Goal: Transaction & Acquisition: Purchase product/service

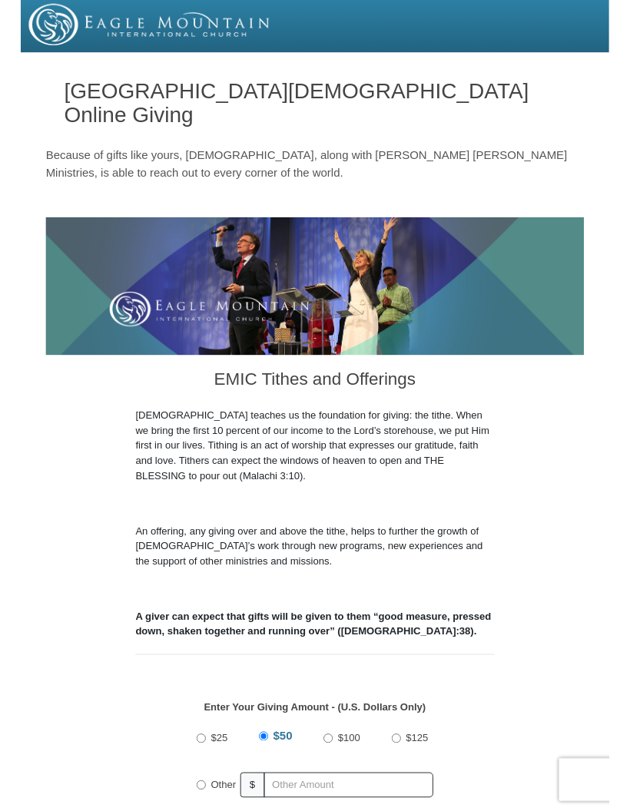
scroll to position [95, 0]
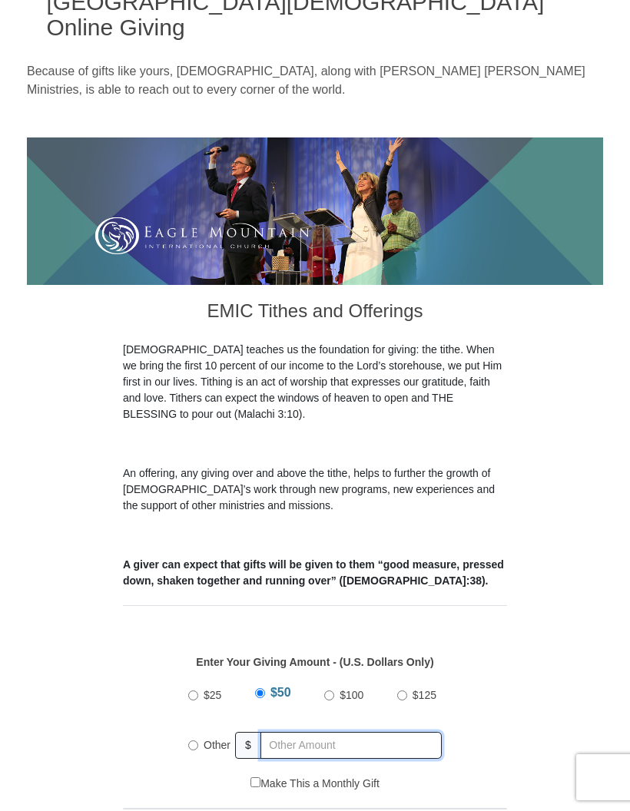
click at [286, 732] on input "text" at bounding box center [350, 745] width 181 height 27
radio input "true"
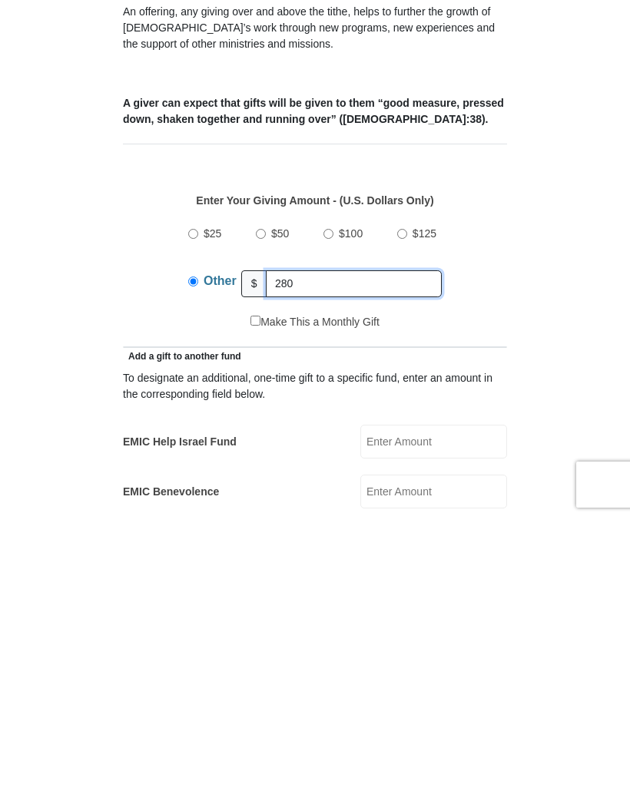
type input "280"
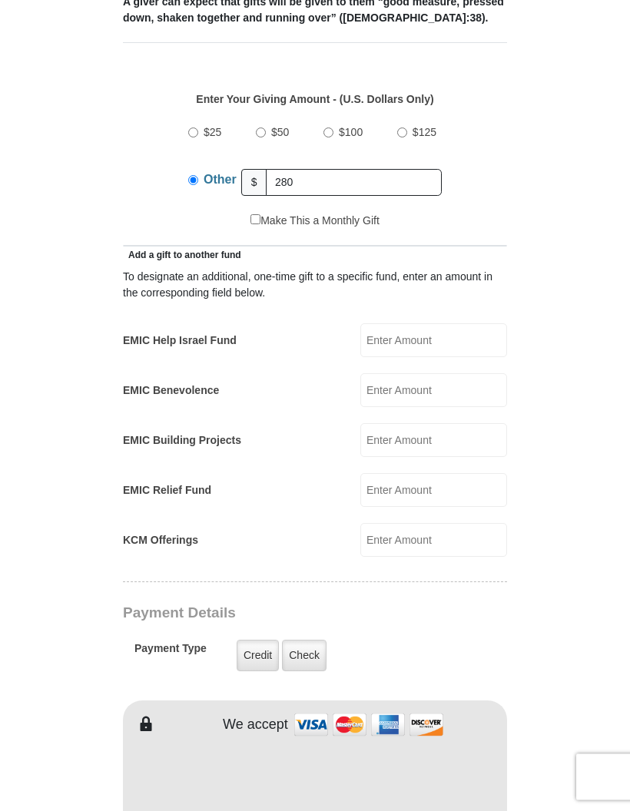
scroll to position [668, 0]
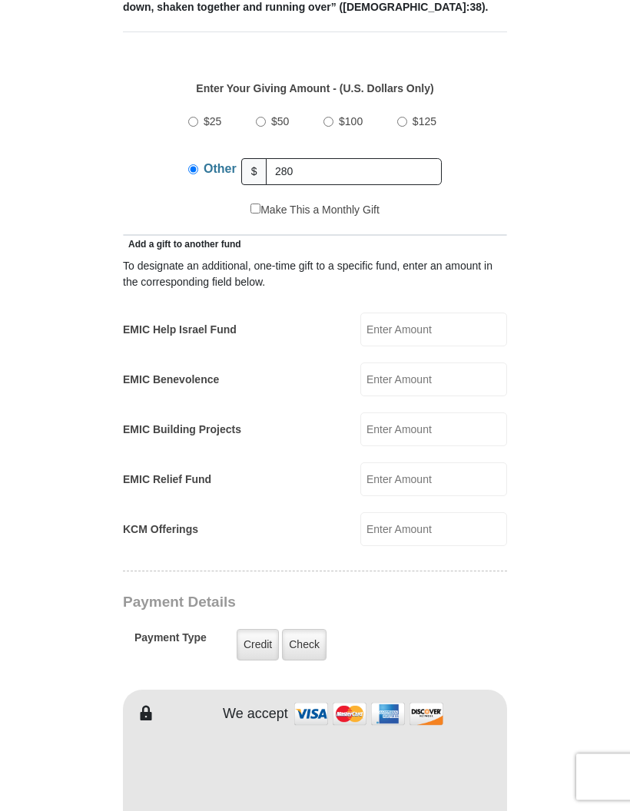
type input "[PERSON_NAME]"
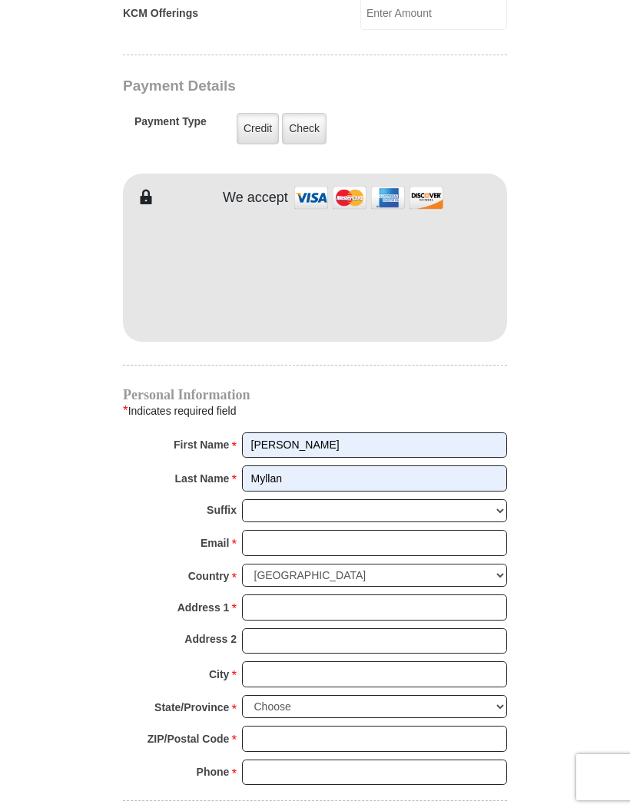
scroll to position [1185, 0]
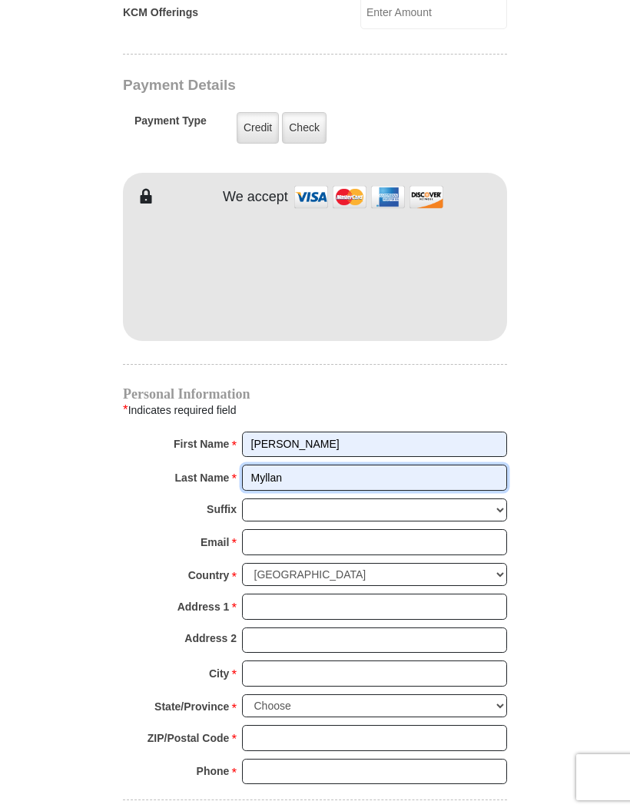
click at [394, 465] on input "Myllan" at bounding box center [374, 478] width 265 height 26
click at [470, 465] on input "Myllan" at bounding box center [374, 478] width 265 height 26
type input "M"
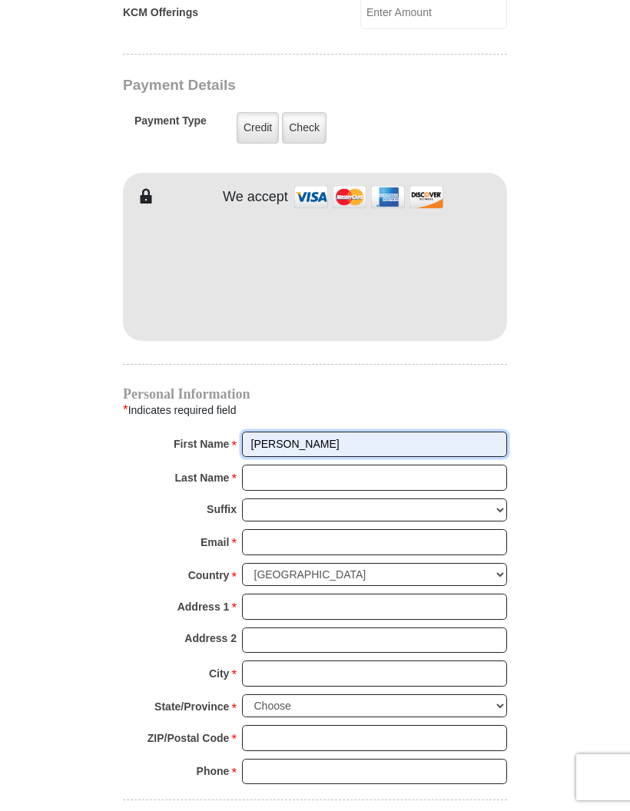
click at [374, 431] on input "[PERSON_NAME]" at bounding box center [374, 444] width 265 height 26
type input "WM Management"
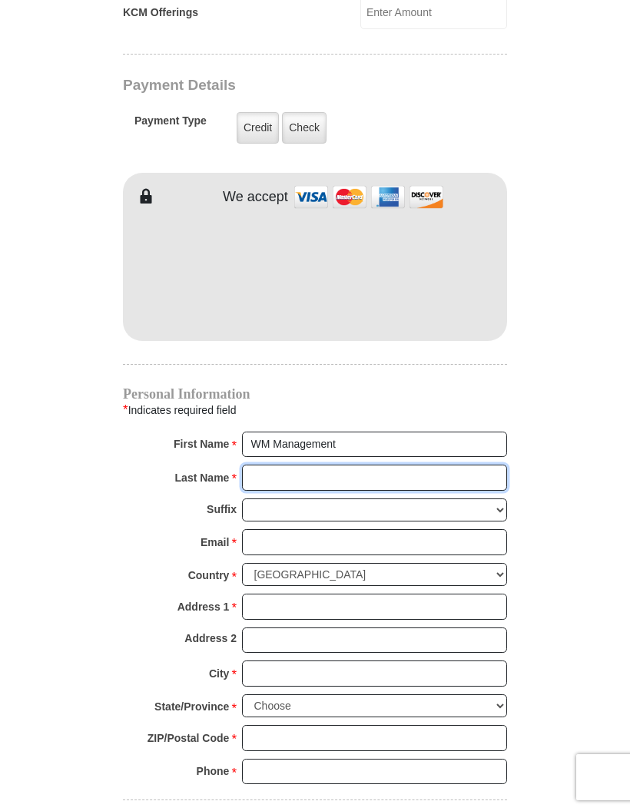
click at [286, 465] on input "Last Name *" at bounding box center [374, 478] width 265 height 26
type input "Consulting"
click at [303, 529] on input "Email *" at bounding box center [374, 542] width 265 height 26
type input "[EMAIL_ADDRESS][DOMAIN_NAME]"
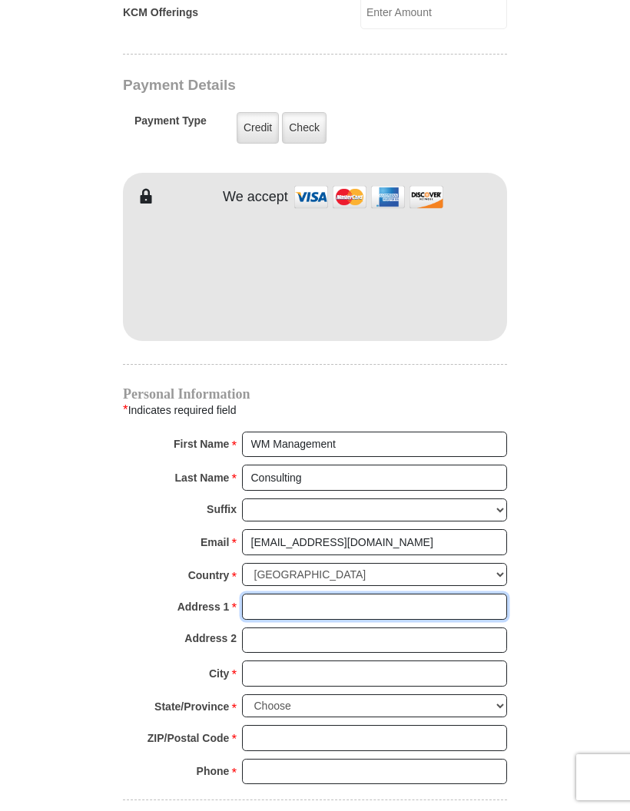
type input "[STREET_ADDRESS]"
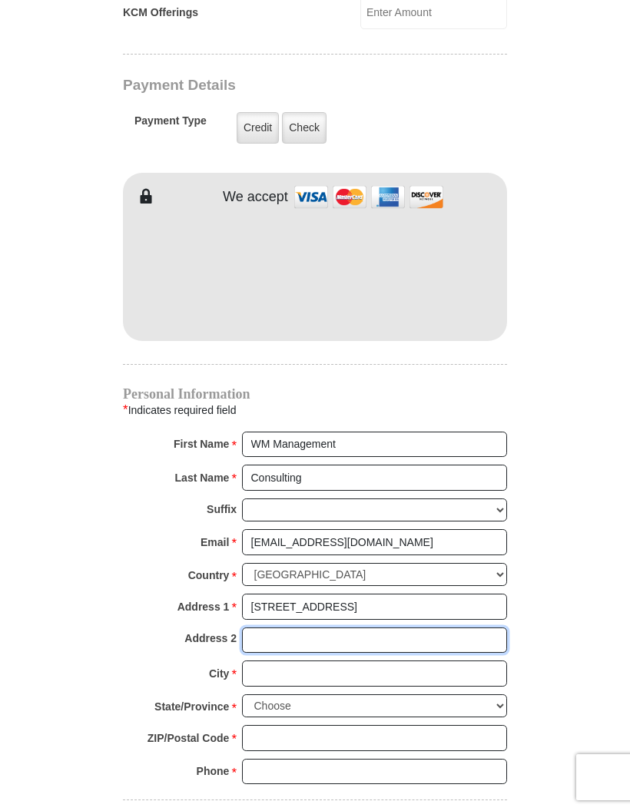
type input "2051"
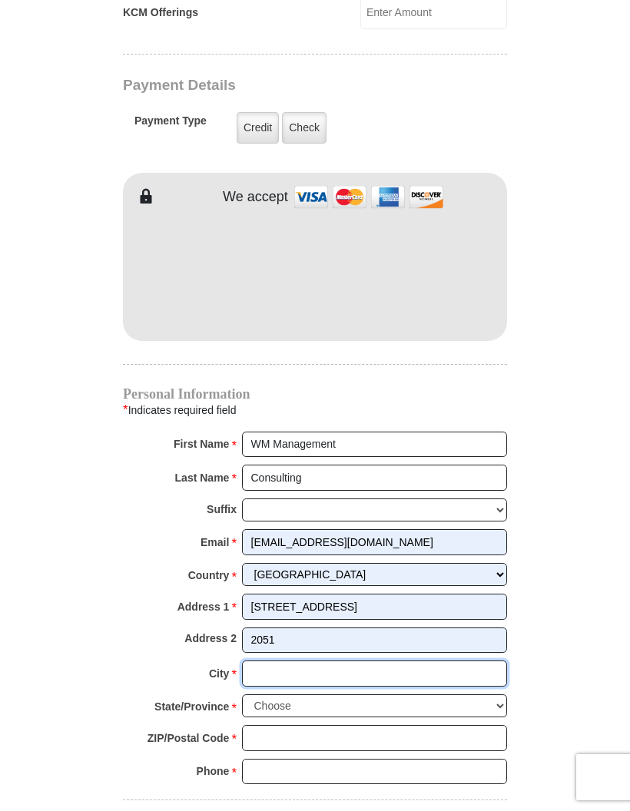
type input "[GEOGRAPHIC_DATA]"
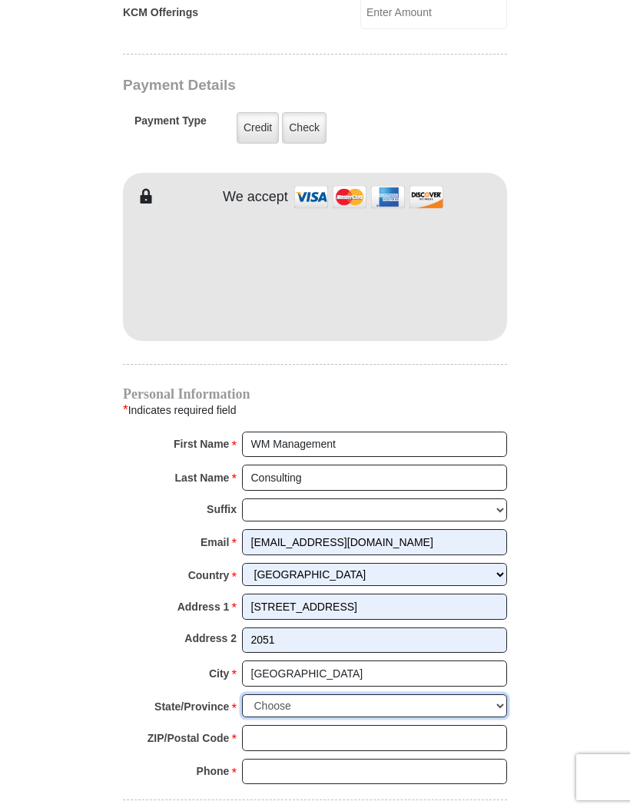
select select "[GEOGRAPHIC_DATA]"
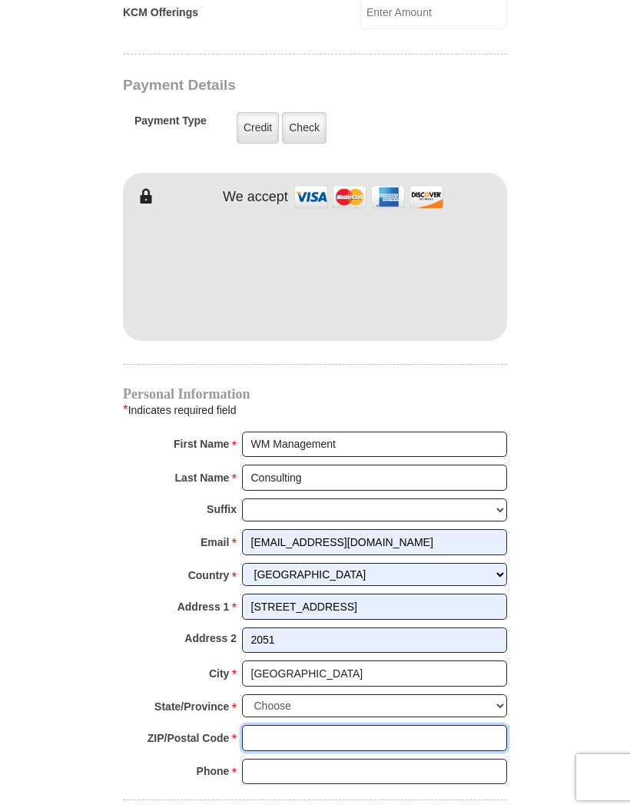
type input "76137"
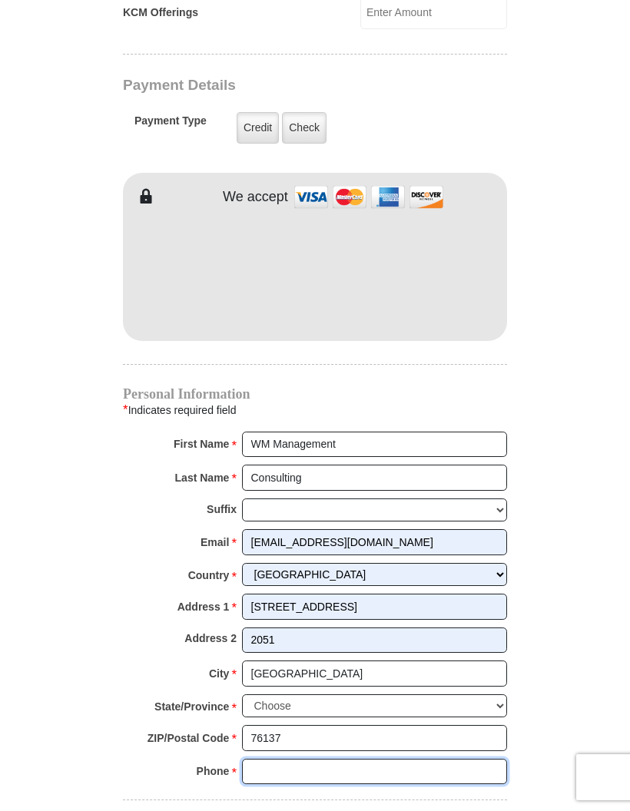
type input "6506791826"
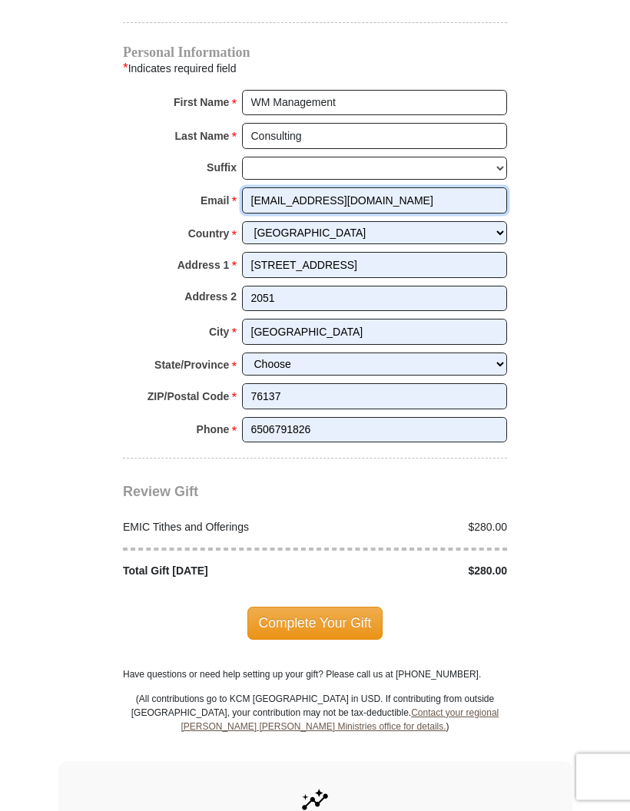
scroll to position [1523, 0]
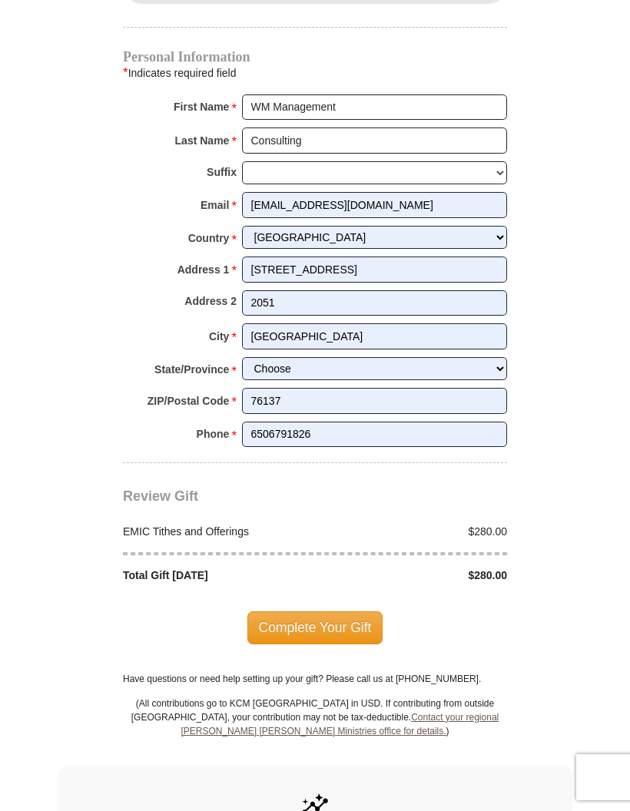
click at [316, 611] on span "Complete Your Gift" at bounding box center [315, 627] width 136 height 32
